Goal: Check status: Check status

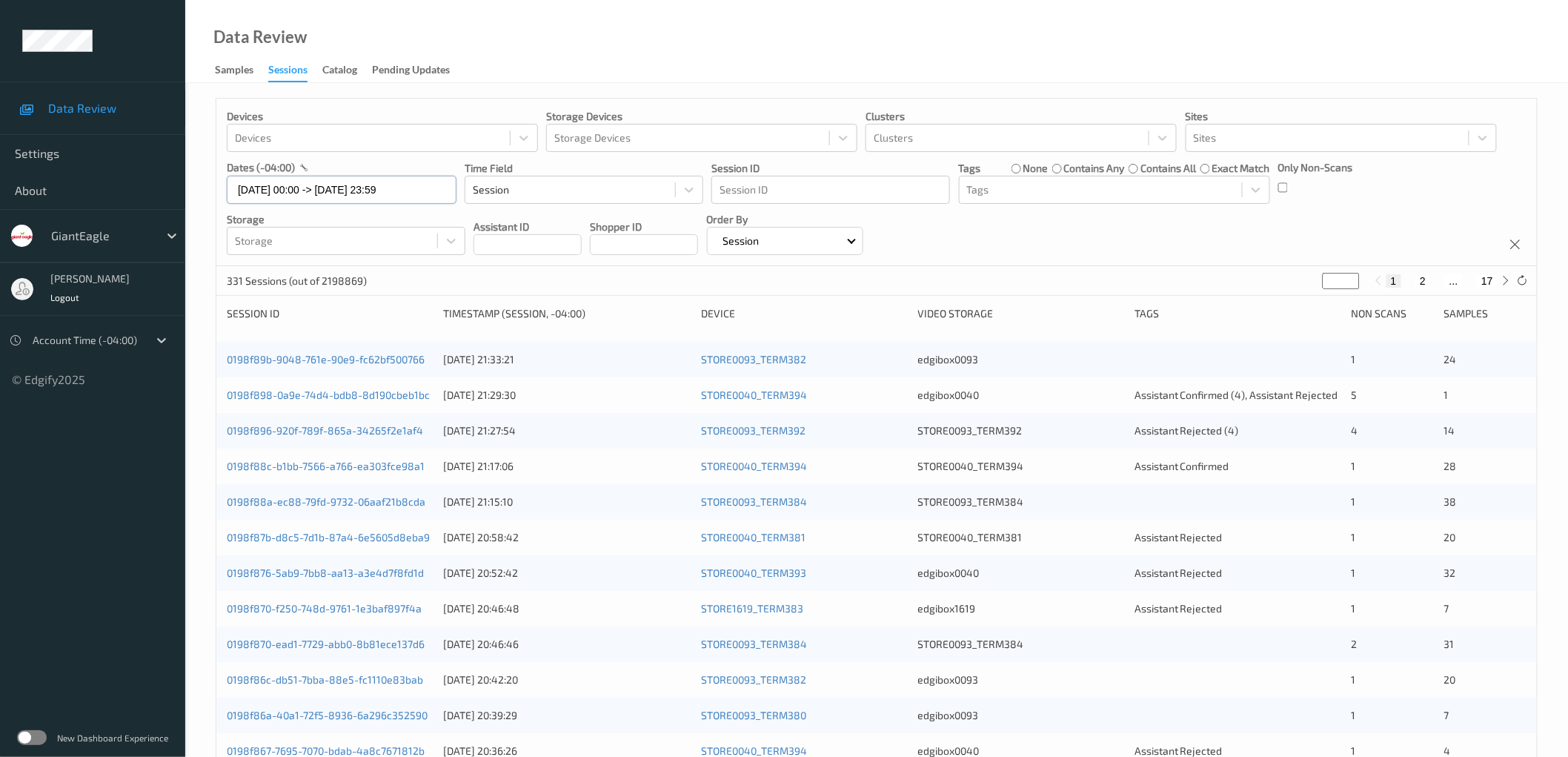
click at [405, 190] on input "[DATE] 00:00 -> [DATE] 23:59" at bounding box center [342, 189] width 230 height 28
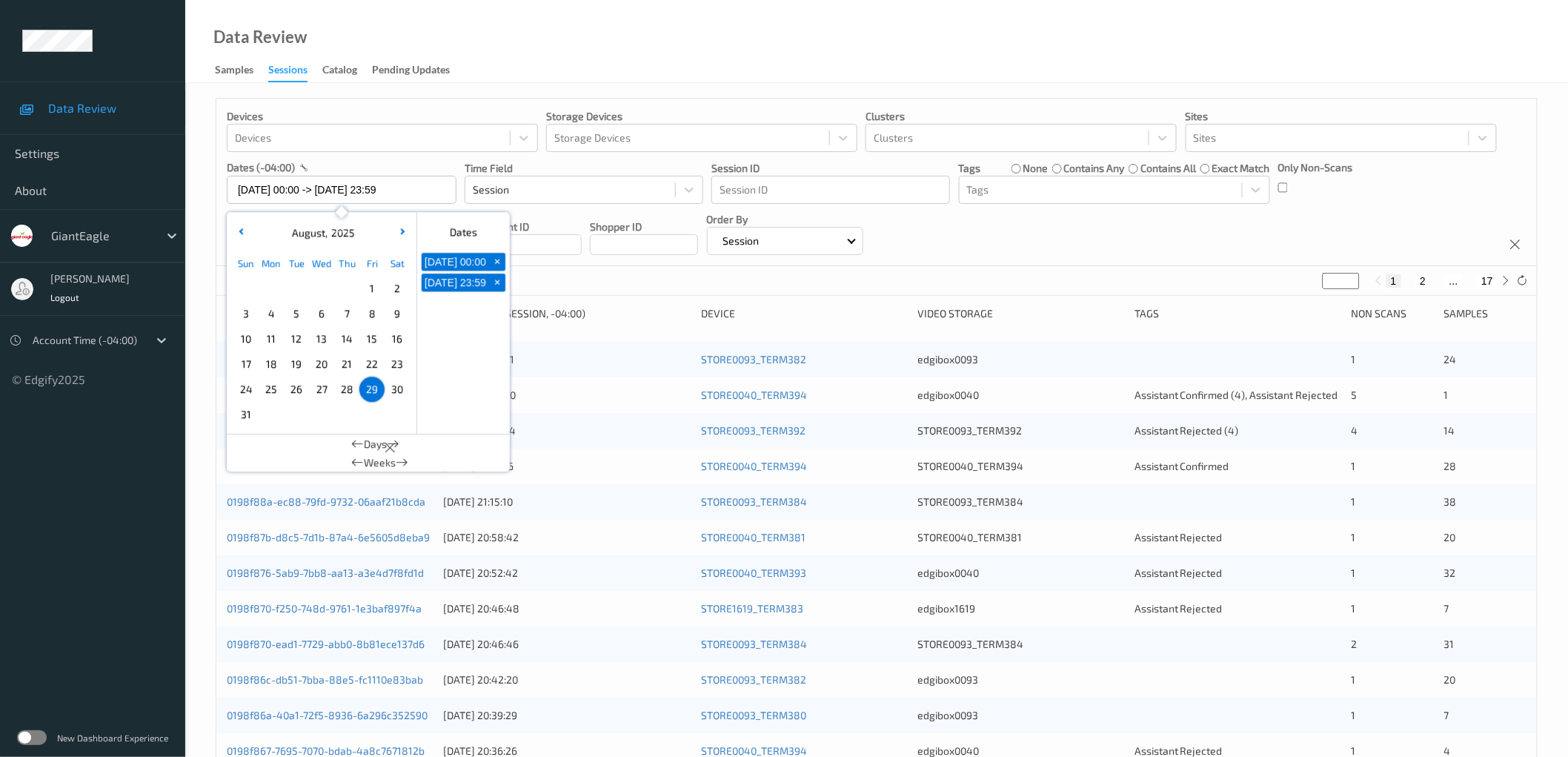
click at [393, 394] on span "30" at bounding box center [397, 389] width 21 height 21
click at [394, 394] on span "30" at bounding box center [397, 389] width 21 height 21
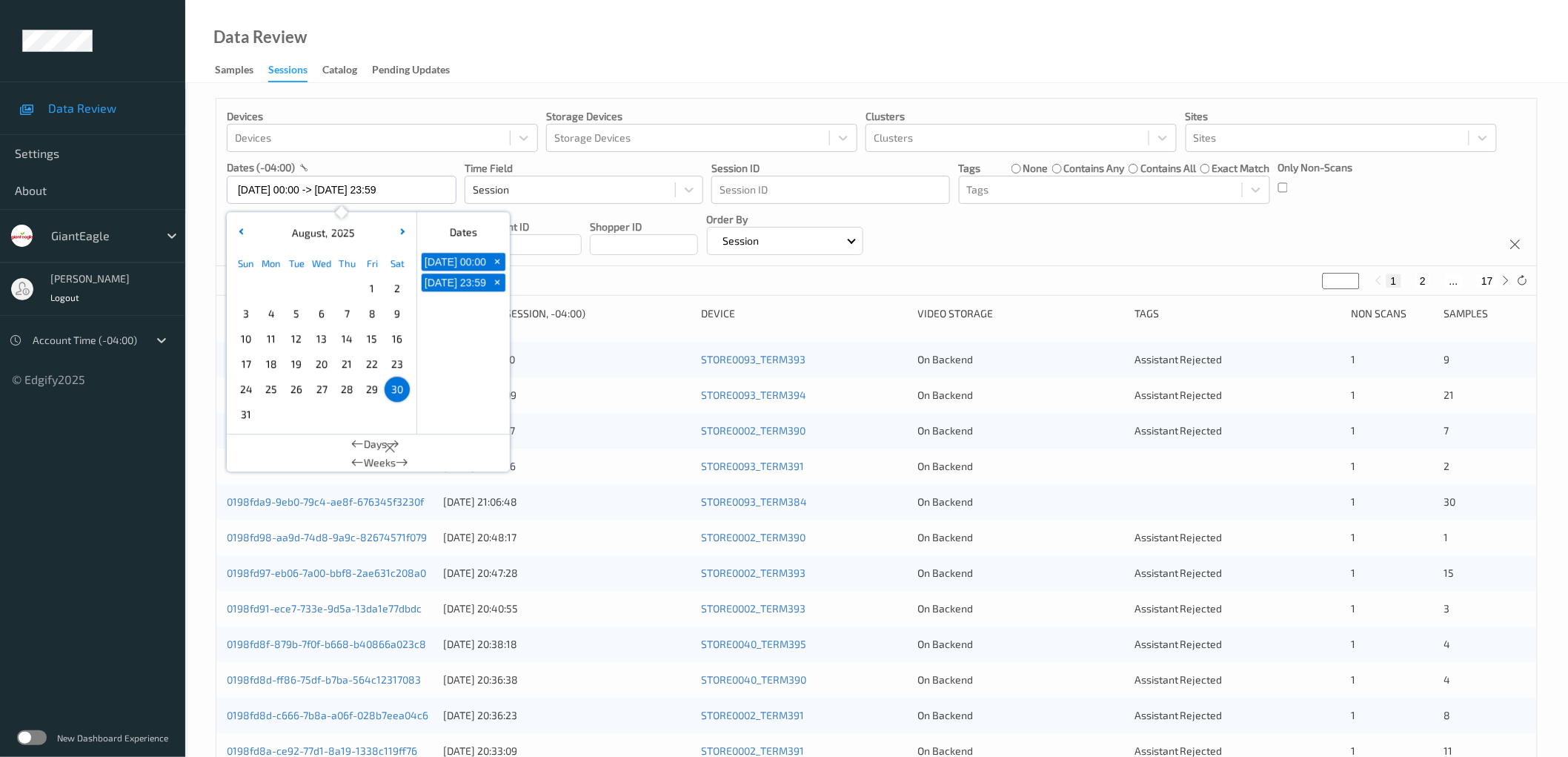
click at [1437, 198] on div "Devices Devices Storage Devices Storage Devices Clusters Clusters Sites Sites d…" at bounding box center [876, 182] width 1321 height 167
click at [378, 194] on input "[DATE] 00:00 -> [DATE] 23:59" at bounding box center [342, 189] width 230 height 28
click at [240, 413] on span "31" at bounding box center [246, 414] width 21 height 21
type input "[DATE] 00:00 -> [DATE] 23:59"
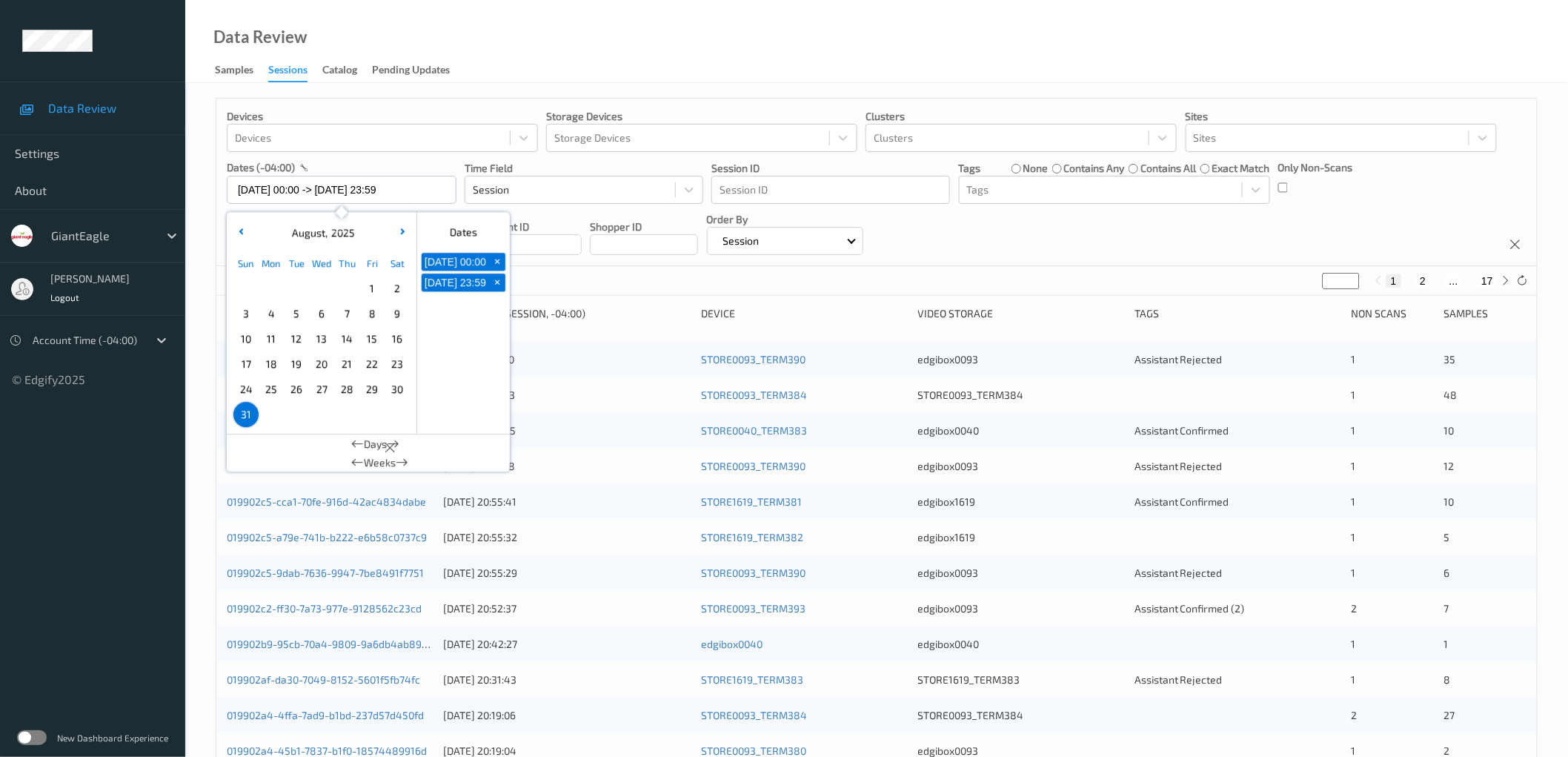
click at [1022, 236] on div "Devices Devices Storage Devices Storage Devices Clusters Clusters Sites Sites d…" at bounding box center [876, 182] width 1321 height 167
